Goal: Information Seeking & Learning: Find specific fact

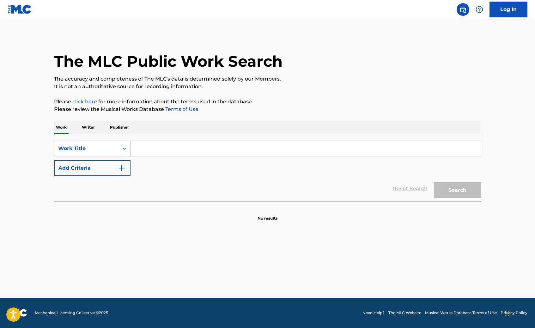
click at [157, 147] on input "Search Form" at bounding box center [305, 148] width 350 height 15
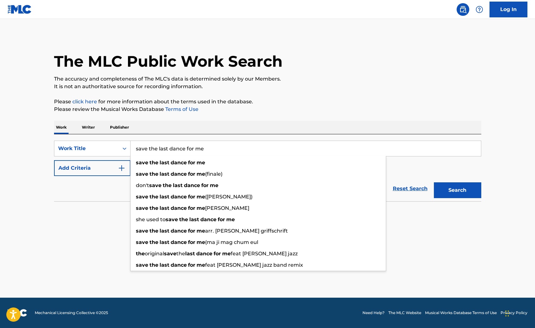
type input "save the last dance for me"
click at [434, 182] on button "Search" at bounding box center [457, 190] width 47 height 16
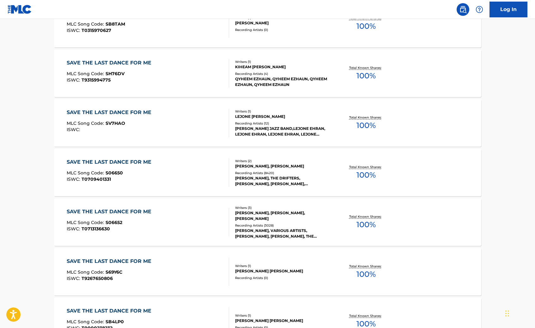
scroll to position [225, 0]
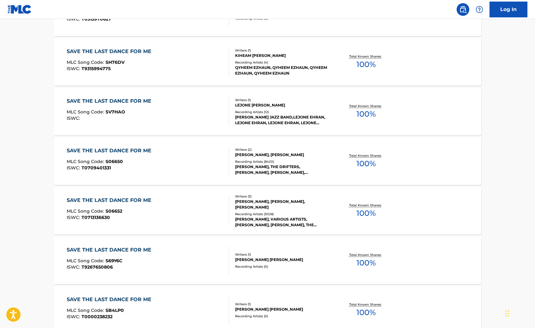
click at [126, 152] on div "SAVE THE LAST DANCE FOR ME" at bounding box center [111, 151] width 88 height 8
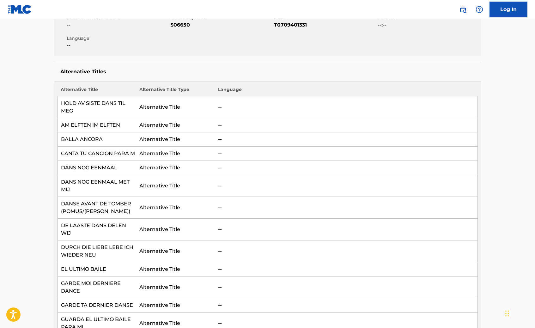
scroll to position [100, 0]
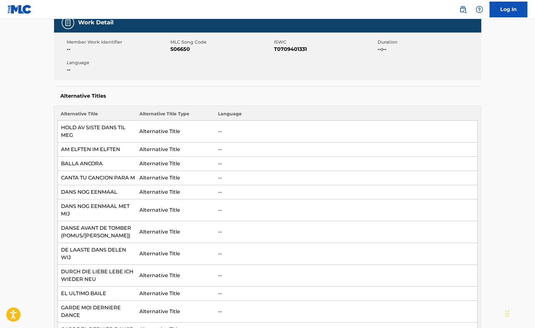
click at [507, 10] on link "Log In" at bounding box center [508, 10] width 38 height 16
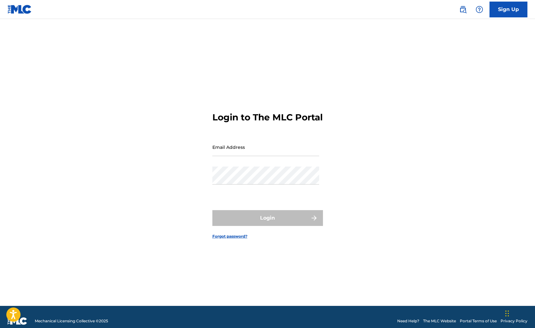
type input "andymuso53@aol.com"
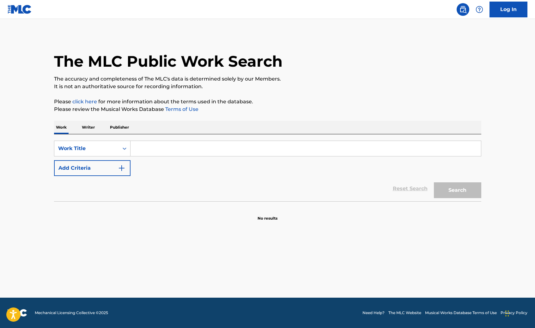
click at [214, 144] on input "Search Form" at bounding box center [305, 148] width 350 height 15
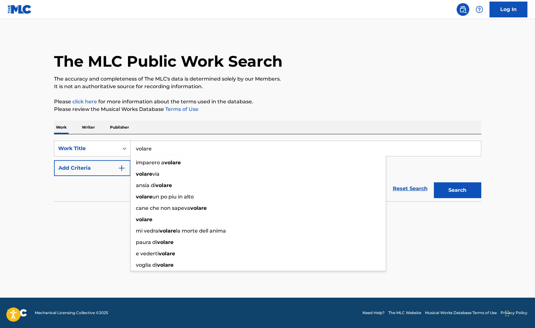
type input "volare"
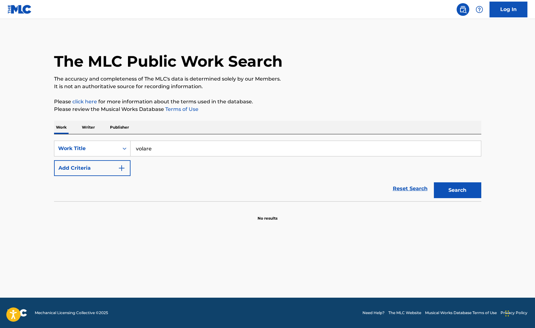
click at [110, 168] on button "Add Criteria" at bounding box center [92, 168] width 76 height 16
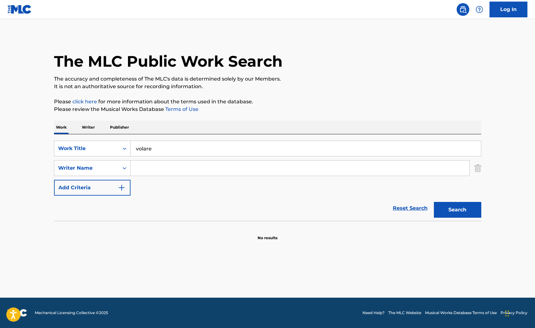
click at [152, 169] on input "Search Form" at bounding box center [299, 167] width 339 height 15
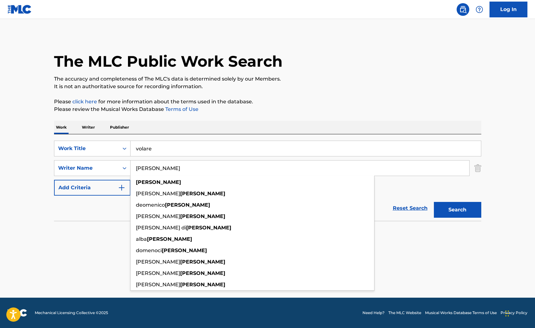
type input "[PERSON_NAME]"
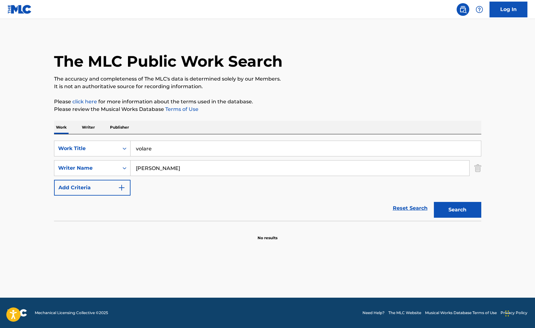
click at [460, 209] on button "Search" at bounding box center [457, 210] width 47 height 16
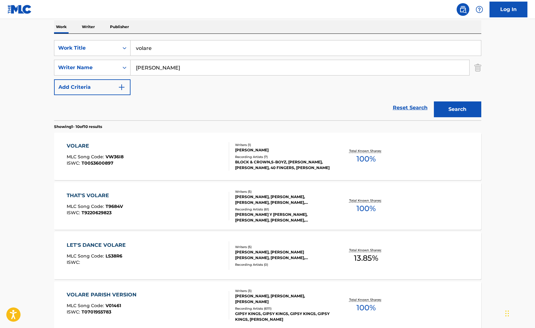
scroll to position [39, 0]
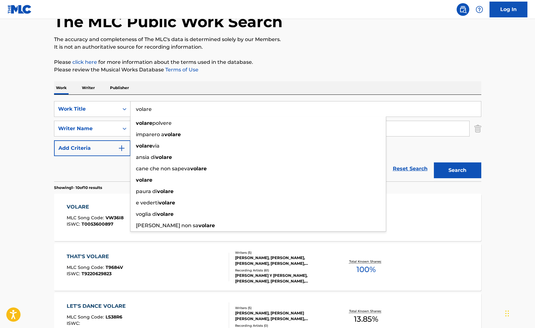
drag, startPoint x: 157, startPoint y: 110, endPoint x: 134, endPoint y: 104, distance: 24.2
click at [122, 106] on div "SearchWithCriteria7ca8e10e-2eb9-4f58-9985-581134a1d9c3 Work Title volare volare…" at bounding box center [267, 109] width 427 height 16
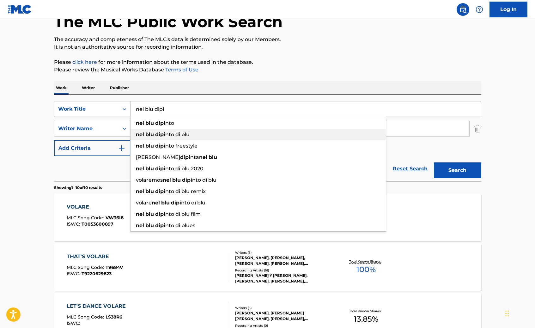
click at [156, 133] on strong "dipi" at bounding box center [160, 134] width 10 height 6
type input "nel blu [PERSON_NAME] di blu"
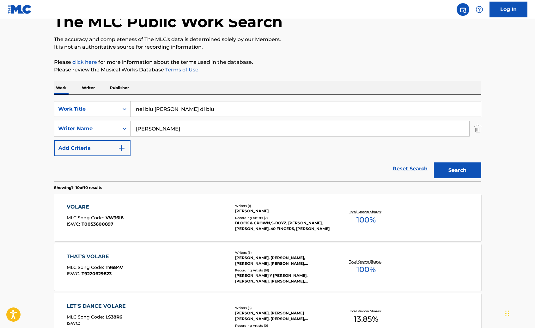
click at [450, 164] on button "Search" at bounding box center [457, 170] width 47 height 16
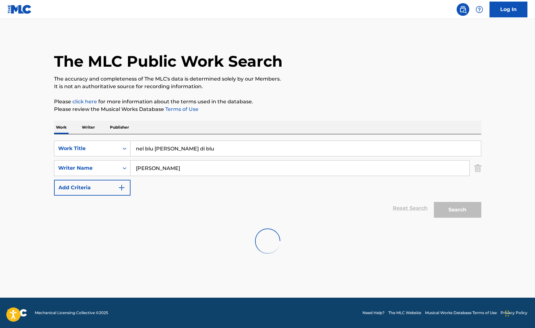
scroll to position [0, 0]
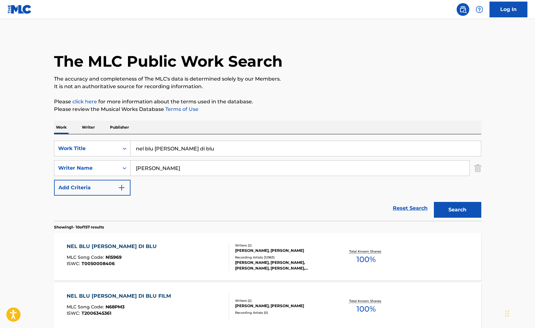
click at [93, 248] on div "NEL BLU [PERSON_NAME] DI BLU" at bounding box center [113, 247] width 93 height 8
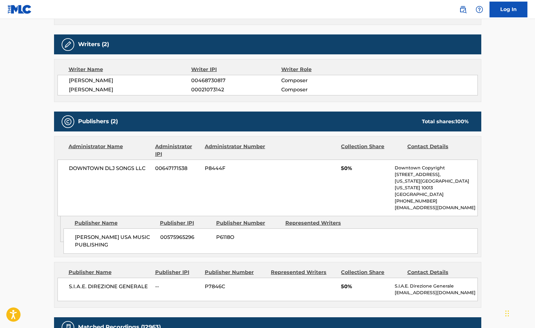
scroll to position [756, 0]
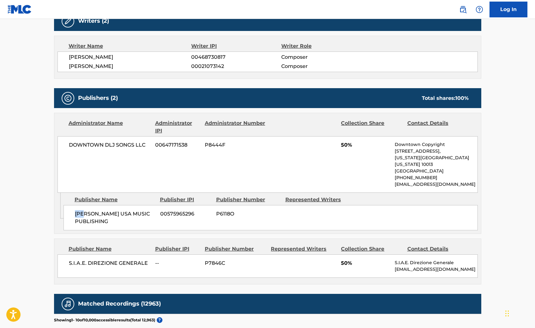
drag, startPoint x: 76, startPoint y: 169, endPoint x: 84, endPoint y: 170, distance: 8.6
click at [84, 210] on span "[PERSON_NAME] USA MUSIC PUBLISHING" at bounding box center [115, 217] width 81 height 15
click at [88, 210] on span "[PERSON_NAME] USA MUSIC PUBLISHING" at bounding box center [115, 217] width 81 height 15
drag, startPoint x: 75, startPoint y: 169, endPoint x: 110, endPoint y: 177, distance: 36.0
click at [110, 210] on span "[PERSON_NAME] USA MUSIC PUBLISHING" at bounding box center [115, 217] width 81 height 15
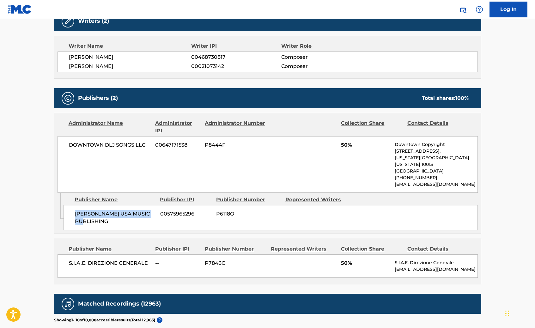
copy span "[PERSON_NAME] USA MUSIC PUBLISHING"
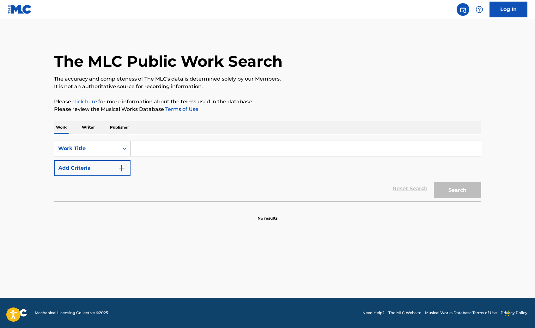
click at [167, 148] on input "Search Form" at bounding box center [305, 148] width 350 height 15
click at [160, 148] on input "Search Form" at bounding box center [305, 148] width 350 height 15
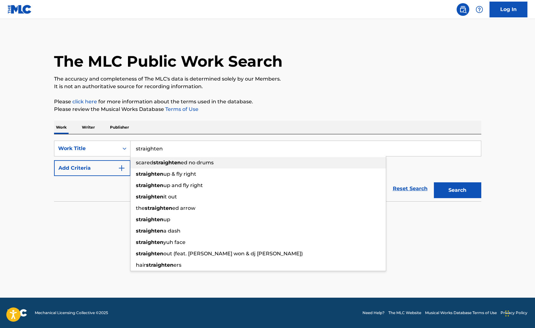
click at [434, 182] on button "Search" at bounding box center [457, 190] width 47 height 16
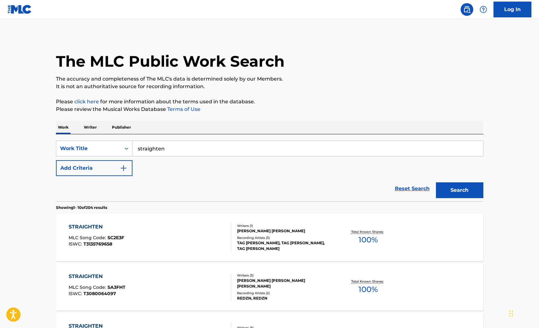
click at [217, 154] on input "straighten" at bounding box center [307, 148] width 350 height 15
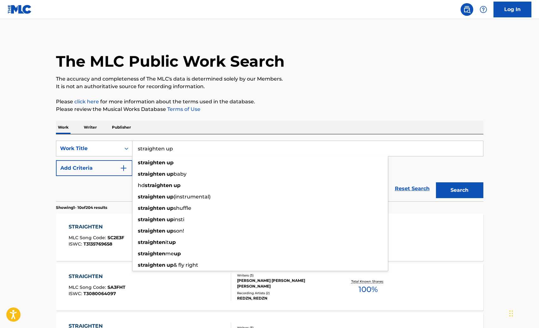
click at [436, 182] on button "Search" at bounding box center [459, 190] width 47 height 16
type input "straighten up & fly right"
click at [436, 182] on button "Search" at bounding box center [459, 190] width 47 height 16
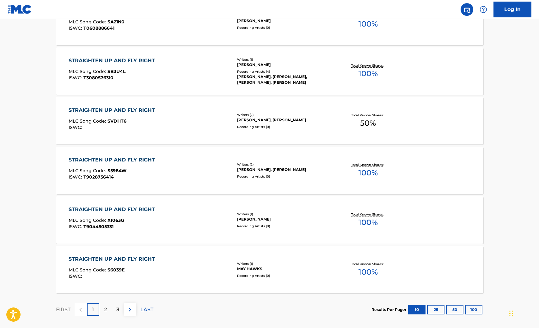
scroll to position [445, 0]
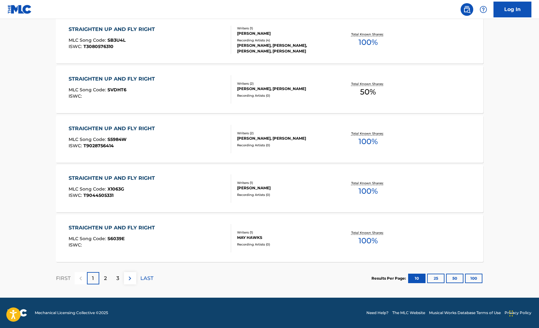
click at [472, 276] on button "100" at bounding box center [473, 278] width 17 height 9
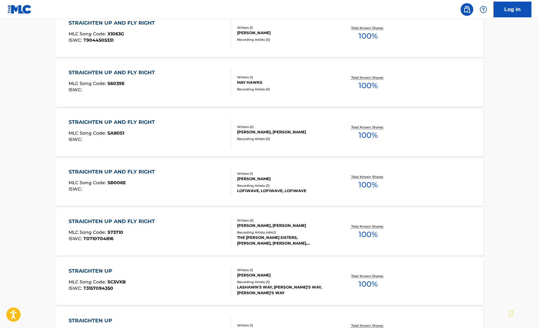
scroll to position [611, 0]
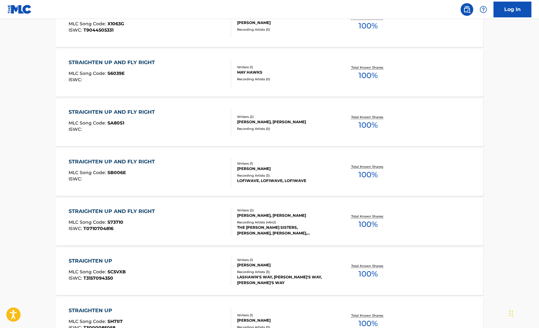
click at [103, 212] on div "STRAIGHTEN UP AND FLY RIGHT" at bounding box center [113, 212] width 89 height 8
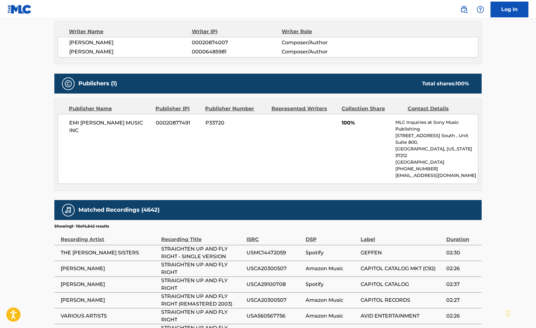
scroll to position [397, 0]
